Goal: Task Accomplishment & Management: Manage account settings

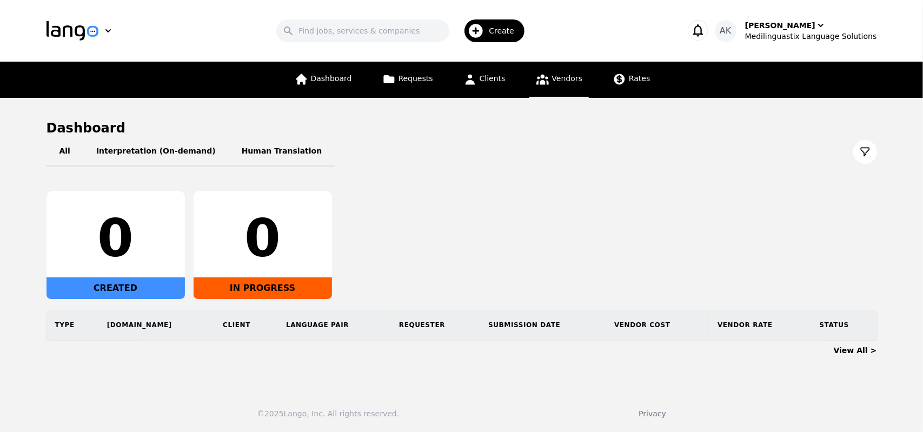
click at [544, 84] on icon at bounding box center [542, 80] width 12 height 10
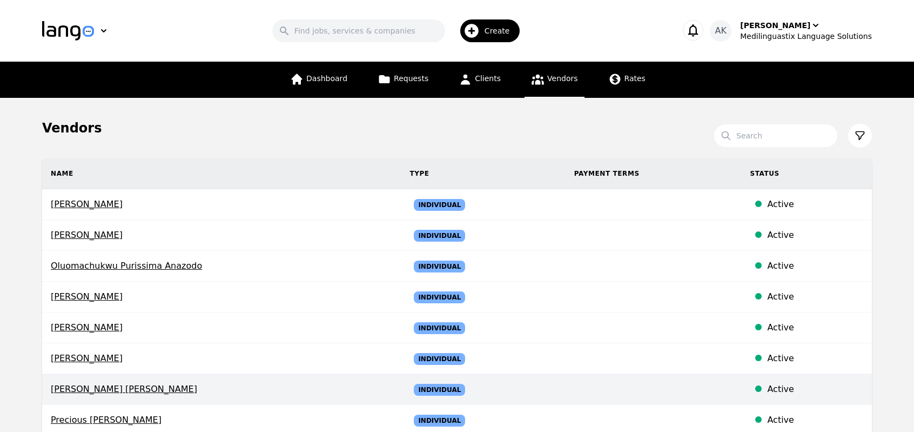
click at [93, 392] on span "[PERSON_NAME] [PERSON_NAME]" at bounding box center [222, 389] width 342 height 13
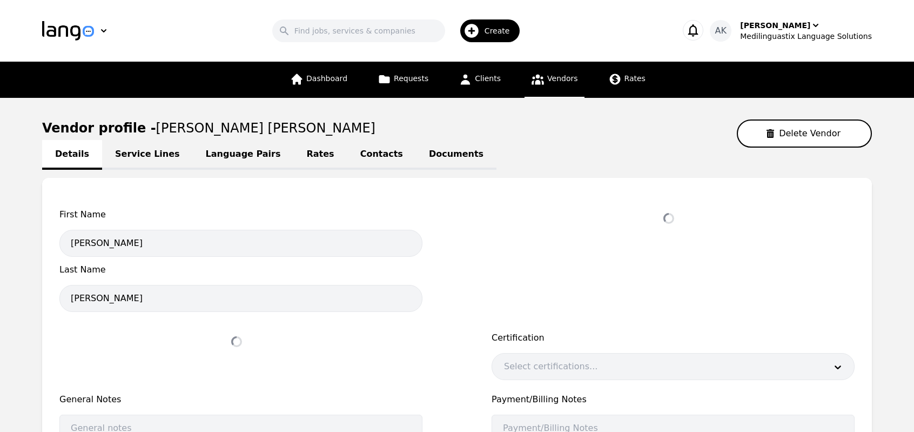
select select "active"
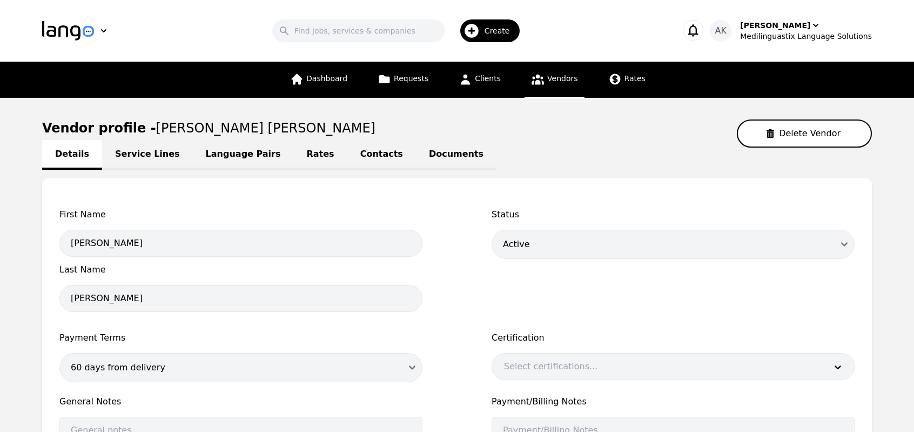
click at [416, 164] on link "Documents" at bounding box center [456, 155] width 81 height 30
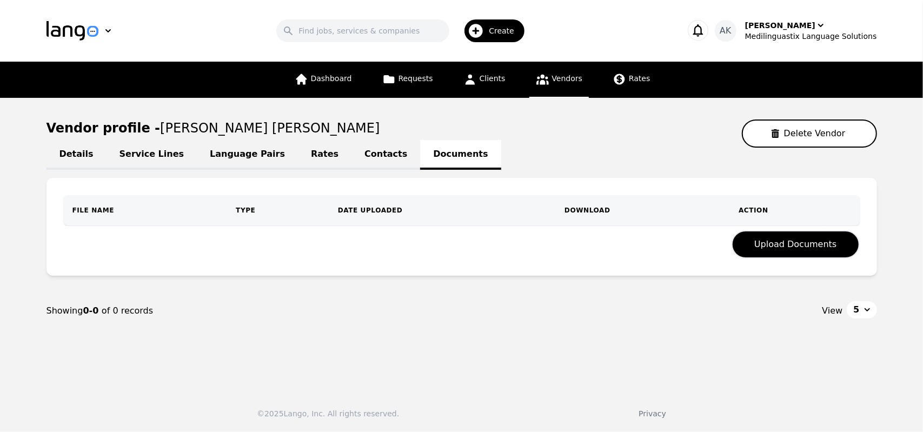
select select "active"
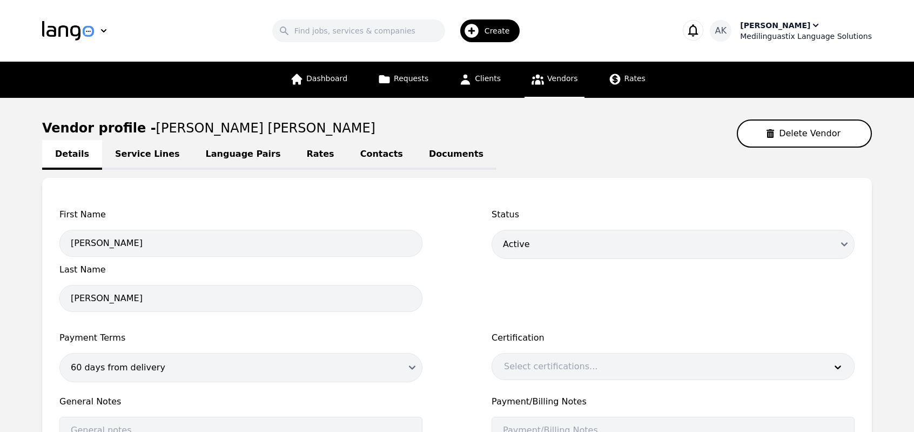
click at [769, 32] on div "Medilinguastix Language Solutions" at bounding box center [806, 36] width 132 height 11
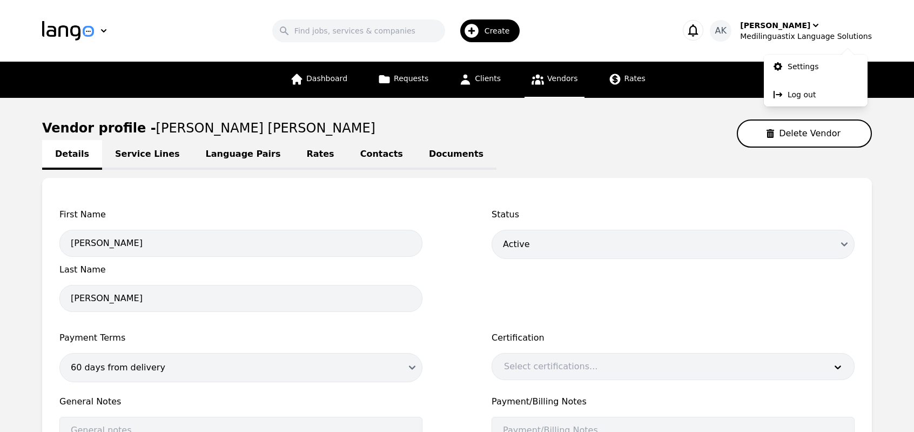
click at [563, 42] on div "Search Create" at bounding box center [399, 30] width 524 height 31
click at [416, 158] on link "Documents" at bounding box center [456, 155] width 81 height 30
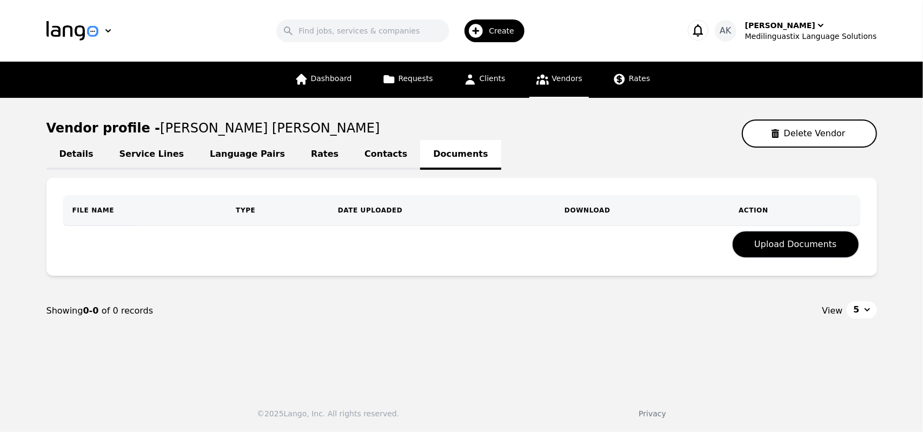
click at [213, 159] on link "Language Pairs" at bounding box center [247, 155] width 101 height 30
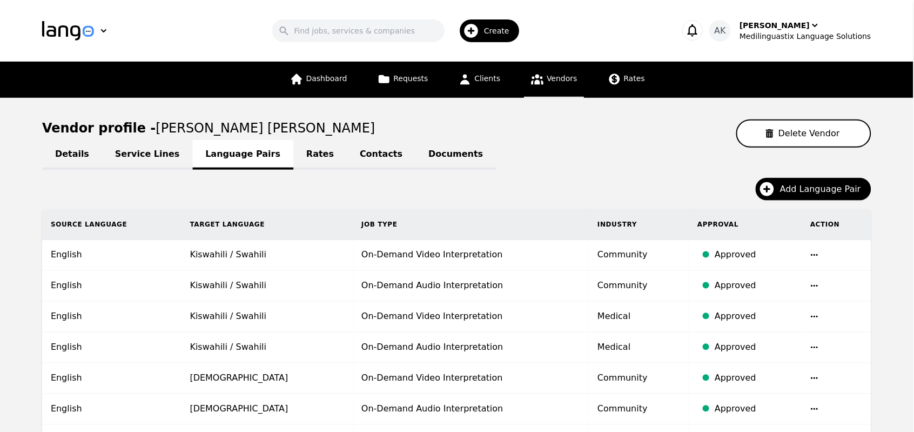
click at [148, 159] on link "Service Lines" at bounding box center [147, 155] width 91 height 30
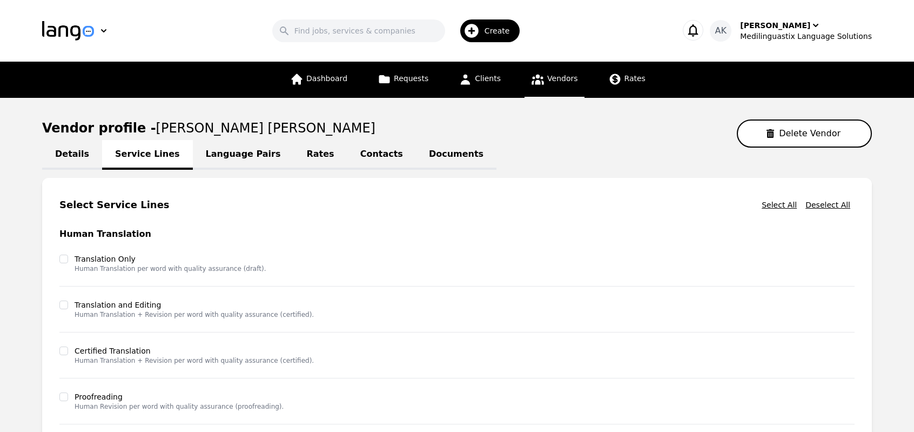
click at [60, 156] on link "Details" at bounding box center [72, 155] width 60 height 30
select select "active"
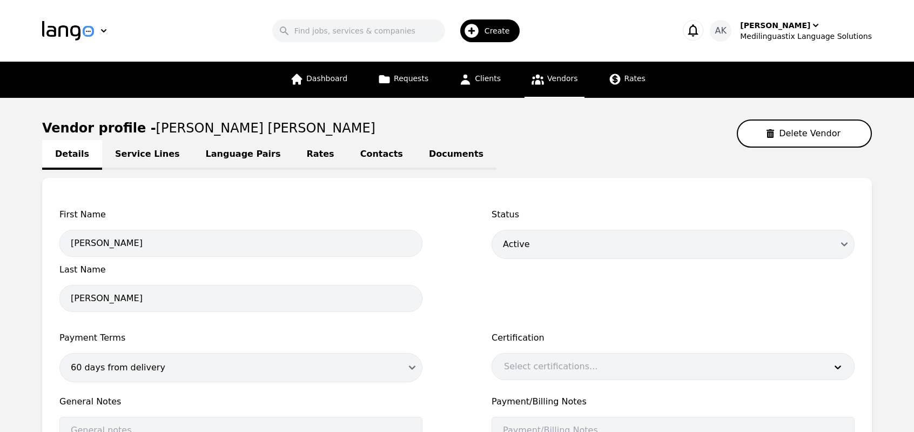
click at [141, 151] on link "Service Lines" at bounding box center [147, 155] width 91 height 30
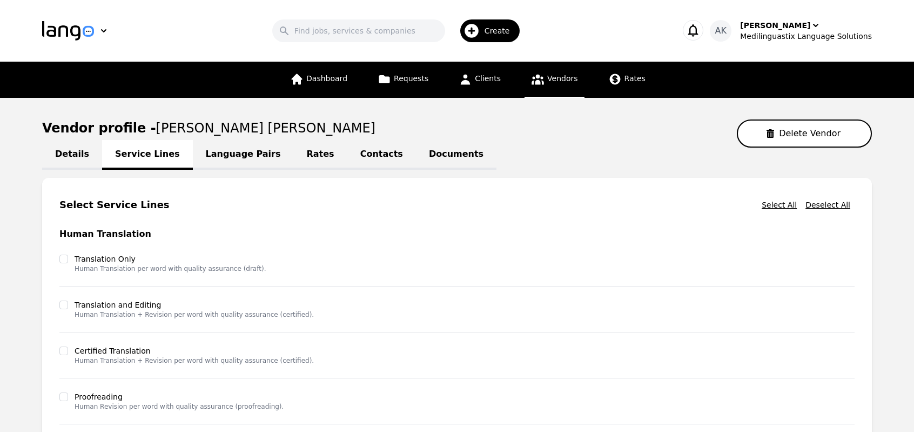
click at [208, 162] on link "Language Pairs" at bounding box center [243, 155] width 101 height 30
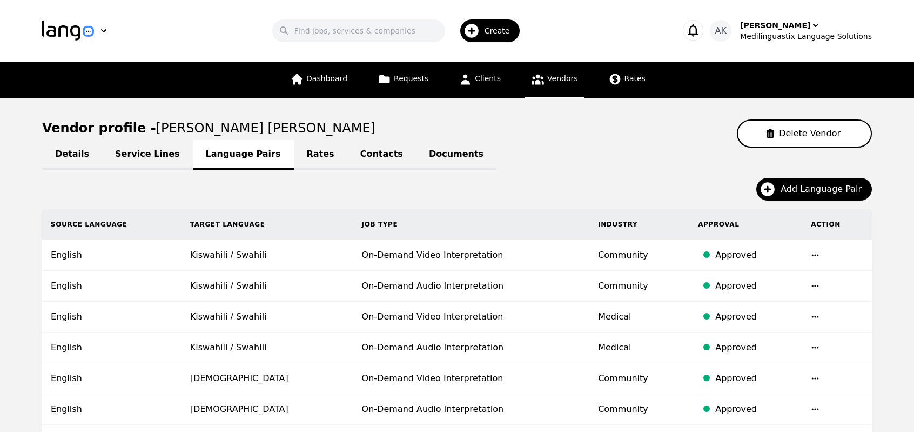
click at [294, 158] on link "Rates" at bounding box center [321, 155] width 54 height 30
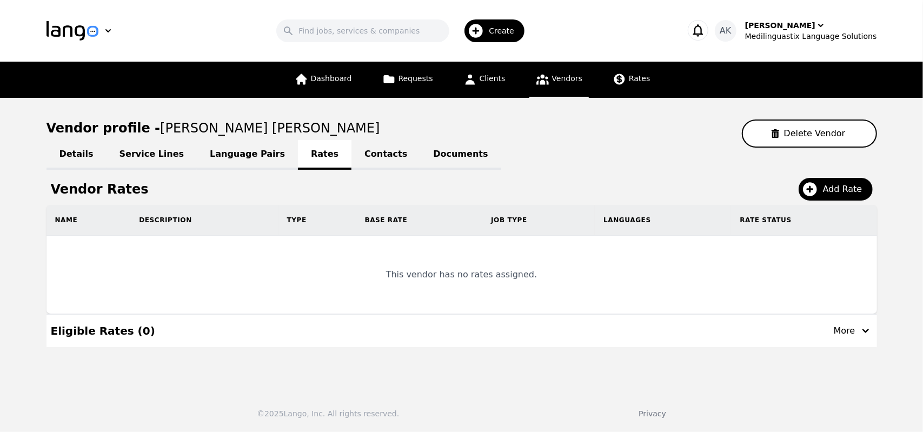
click at [353, 161] on link "Contacts" at bounding box center [385, 155] width 69 height 30
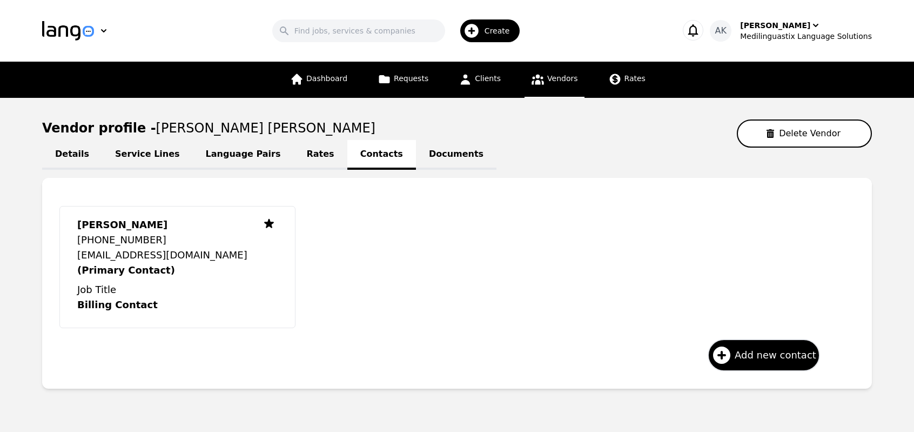
click at [416, 163] on link "Documents" at bounding box center [456, 155] width 81 height 30
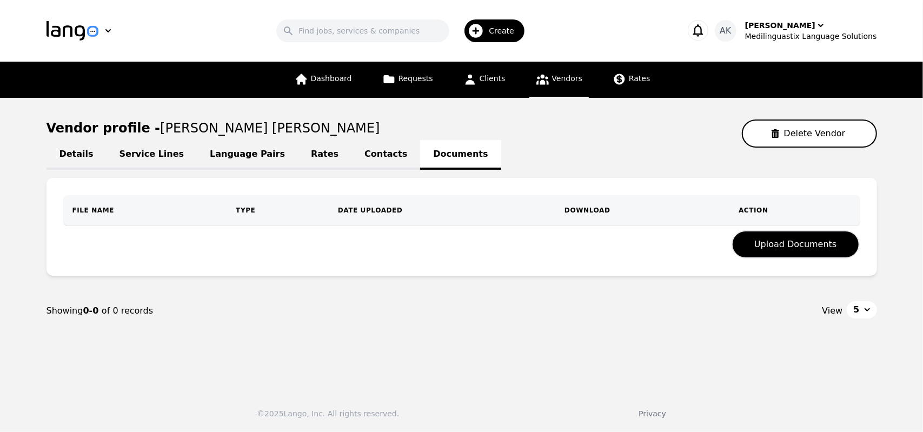
click at [552, 84] on link "Vendors" at bounding box center [558, 80] width 59 height 36
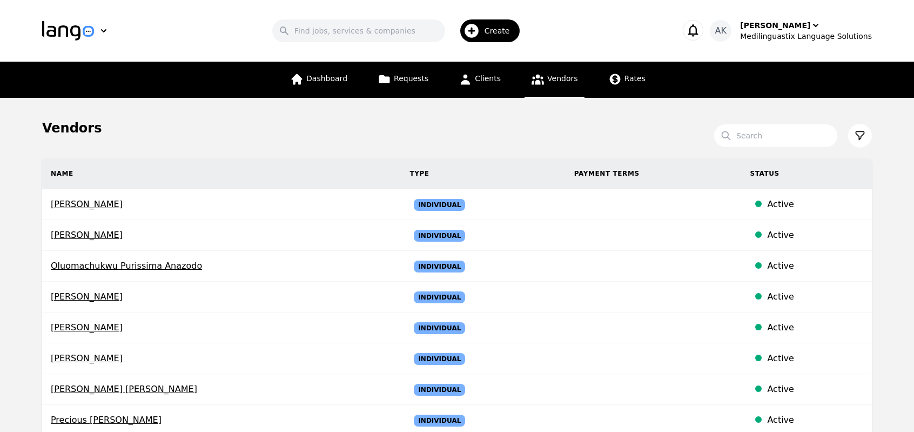
click at [552, 84] on link "Vendors" at bounding box center [554, 80] width 59 height 36
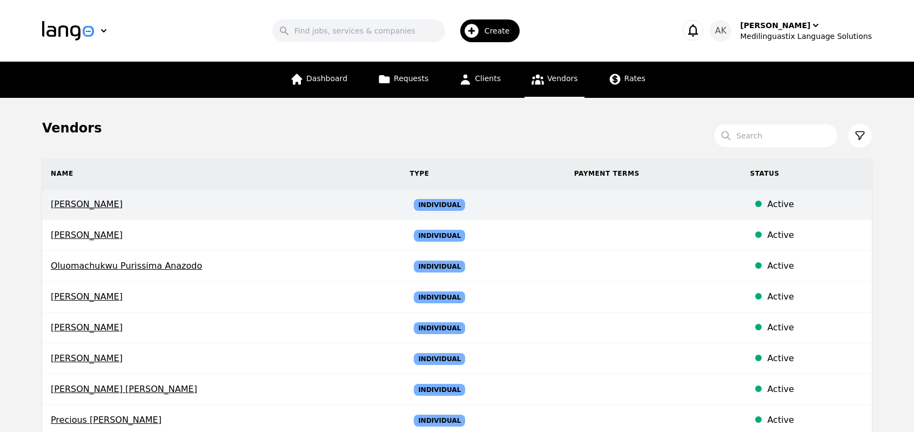
click at [83, 203] on span "[PERSON_NAME]" at bounding box center [222, 204] width 342 height 13
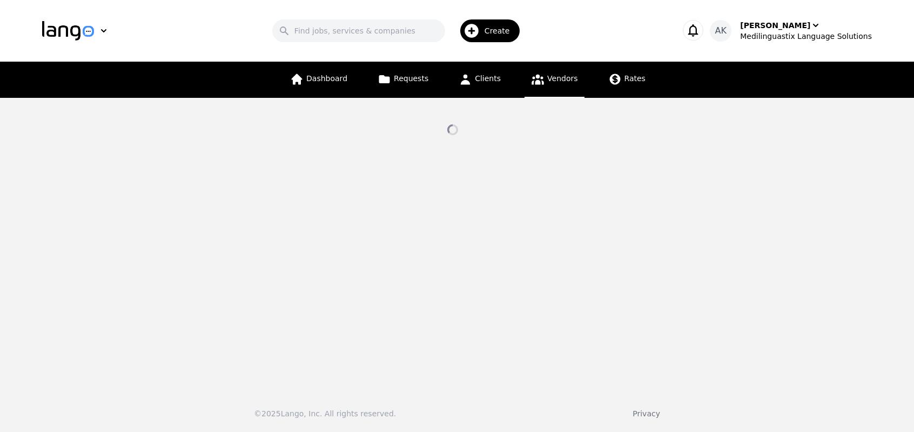
select select "active"
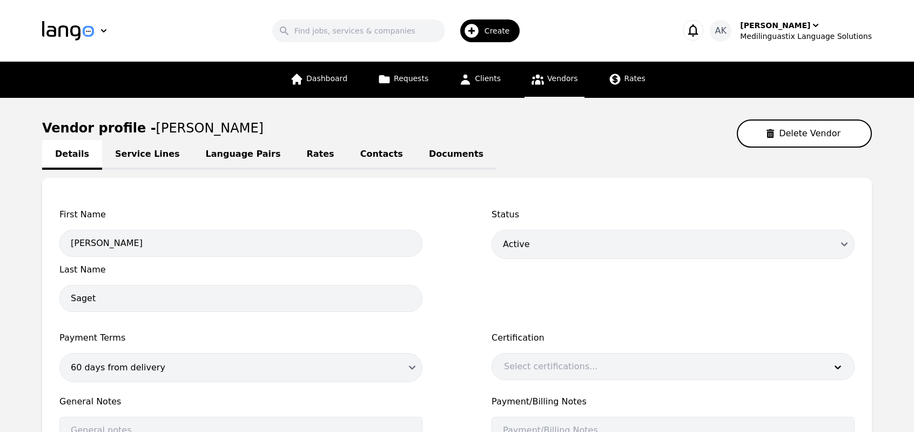
click at [416, 156] on link "Documents" at bounding box center [456, 155] width 81 height 30
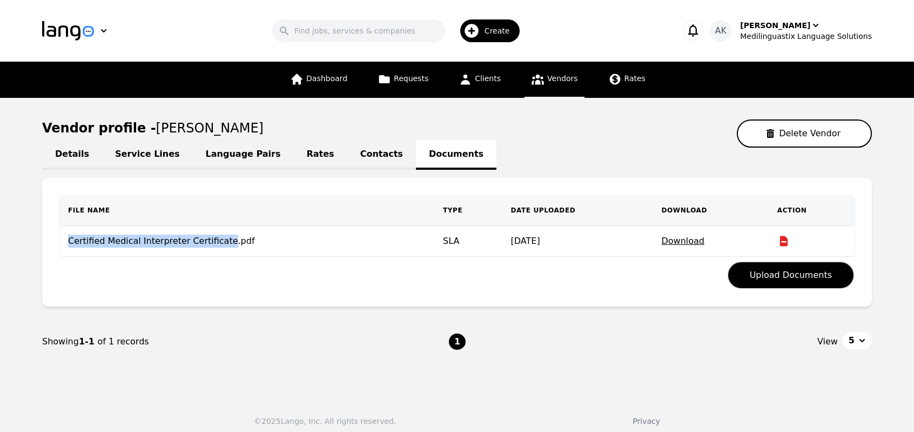
drag, startPoint x: 217, startPoint y: 239, endPoint x: 65, endPoint y: 238, distance: 152.4
click at [65, 238] on td "Certified Medical Interpreter Certificate.pdf" at bounding box center [246, 241] width 375 height 31
click at [134, 246] on td "Certified Medical Interpreter Certificate.pdf" at bounding box center [246, 241] width 375 height 31
drag, startPoint x: 143, startPoint y: 125, endPoint x: 273, endPoint y: 136, distance: 130.7
click at [273, 136] on div "Vendor profile - [PERSON_NAME]" at bounding box center [457, 133] width 830 height 28
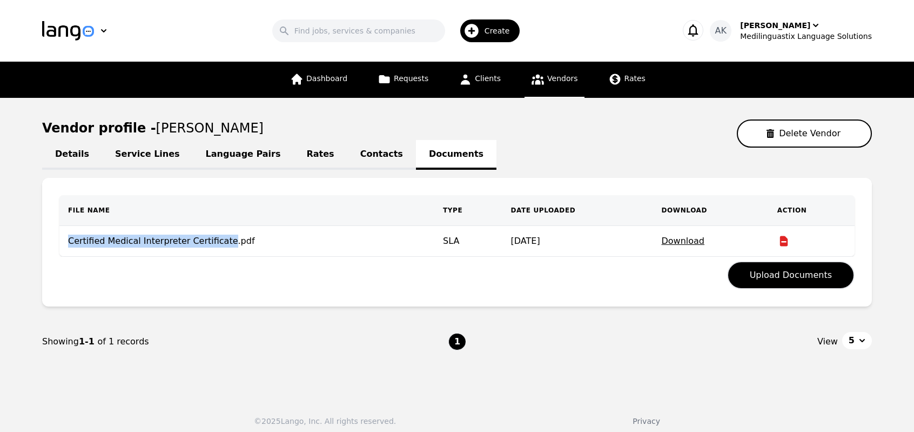
copy span "[PERSON_NAME]"
click at [233, 125] on span "[PERSON_NAME]" at bounding box center [210, 128] width 108 height 15
drag, startPoint x: 270, startPoint y: 128, endPoint x: 40, endPoint y: 125, distance: 230.2
click at [40, 125] on main "Vendor profile - [PERSON_NAME] Delete Vendor Details Service Lines Language Pai…" at bounding box center [457, 244] width 914 height 292
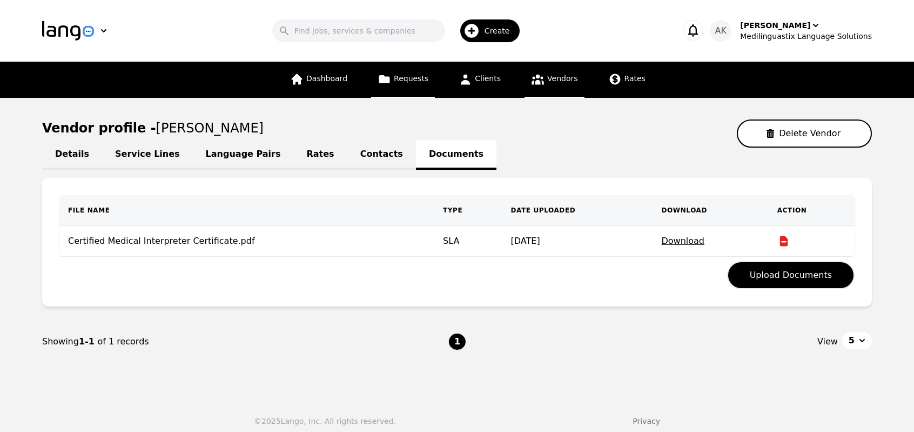
click at [413, 84] on link "Requests" at bounding box center [403, 80] width 64 height 36
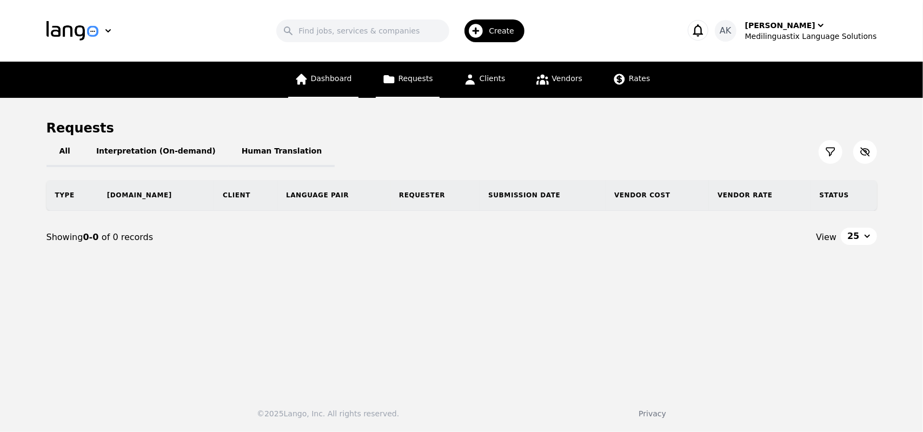
click at [308, 84] on icon at bounding box center [302, 79] width 14 height 14
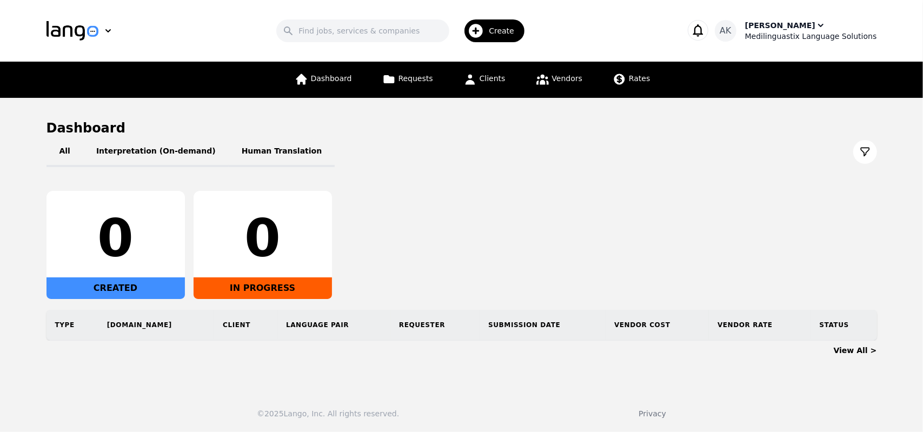
click at [793, 31] on div "Medilinguastix Language Solutions" at bounding box center [811, 36] width 132 height 11
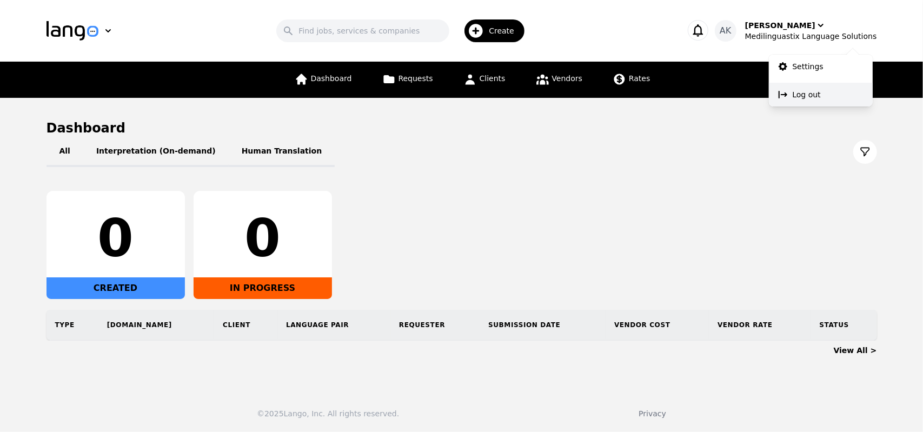
click at [815, 99] on p "Log out" at bounding box center [806, 94] width 28 height 11
